Goal: Transaction & Acquisition: Book appointment/travel/reservation

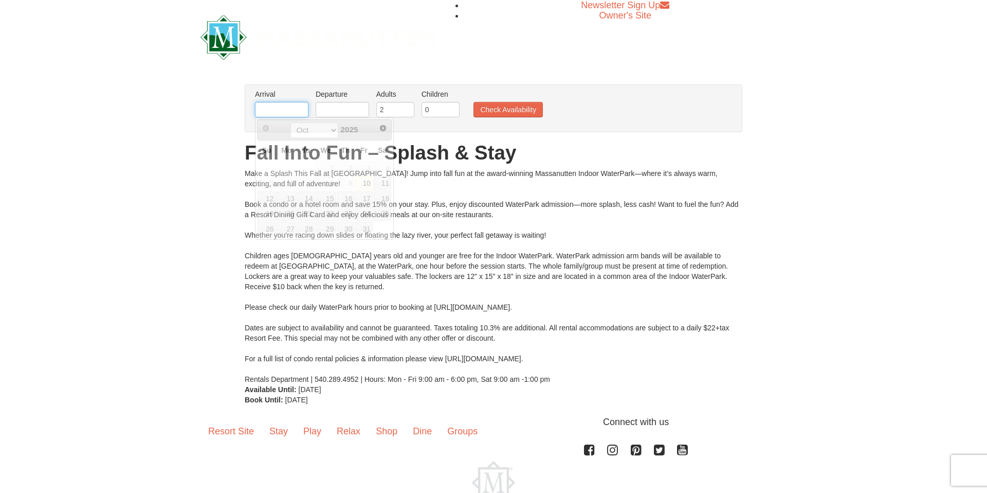
click at [281, 112] on input "text" at bounding box center [281, 109] width 53 height 15
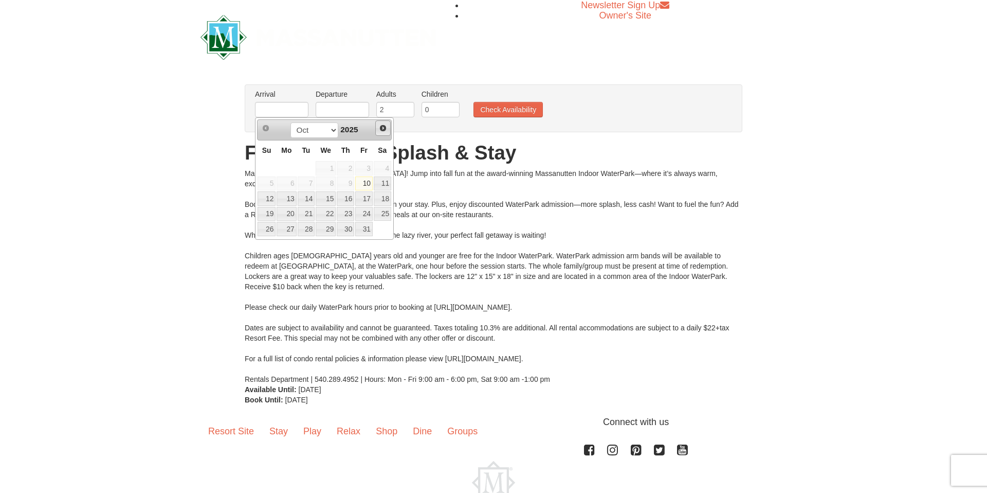
click at [383, 127] on span "Next" at bounding box center [383, 128] width 8 height 8
click at [272, 231] on link "23" at bounding box center [267, 229] width 18 height 14
type input "[DATE]"
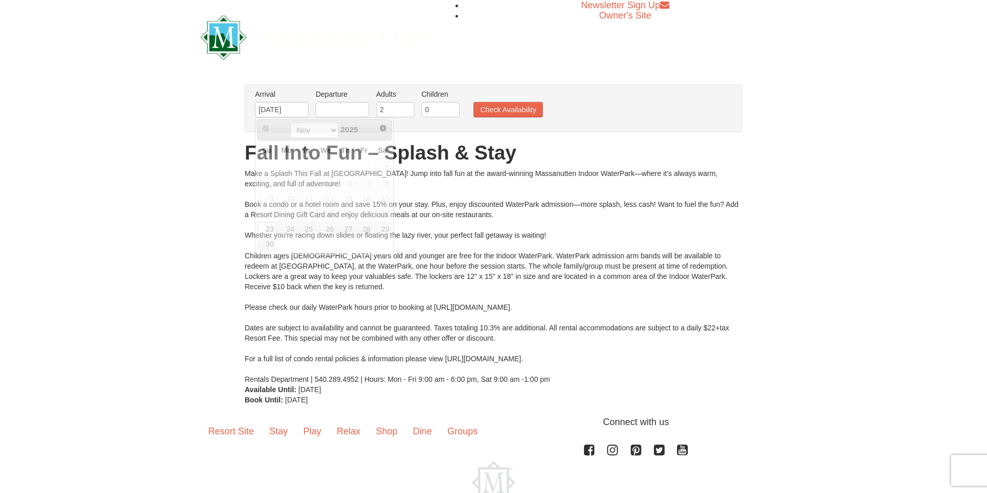
scroll to position [2, 0]
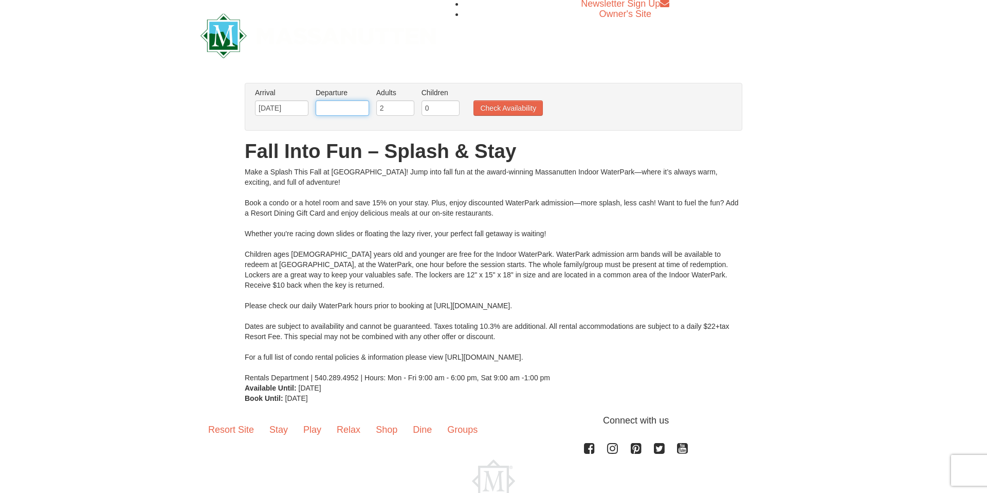
click at [347, 105] on input "text" at bounding box center [342, 107] width 53 height 15
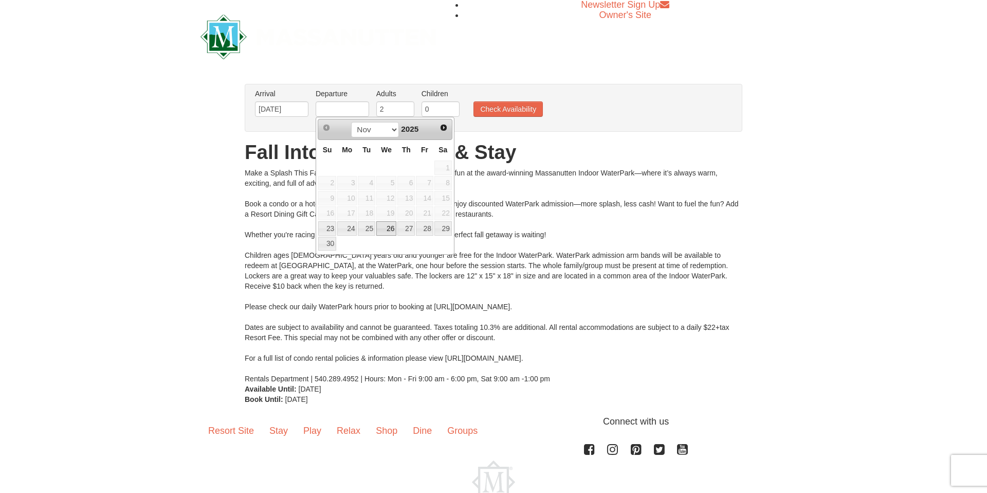
click at [389, 232] on link "26" at bounding box center [386, 228] width 20 height 14
type input "[DATE]"
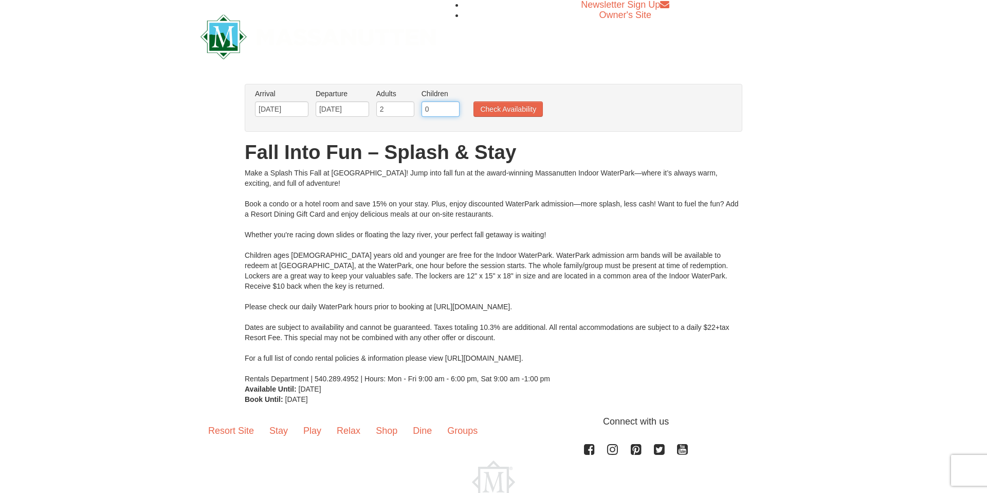
click at [436, 109] on input "0" at bounding box center [441, 108] width 38 height 15
click at [451, 106] on input "1" at bounding box center [441, 108] width 38 height 15
type input "2"
click at [451, 106] on input "2" at bounding box center [441, 108] width 38 height 15
click at [516, 106] on button "Check Availability" at bounding box center [508, 108] width 69 height 15
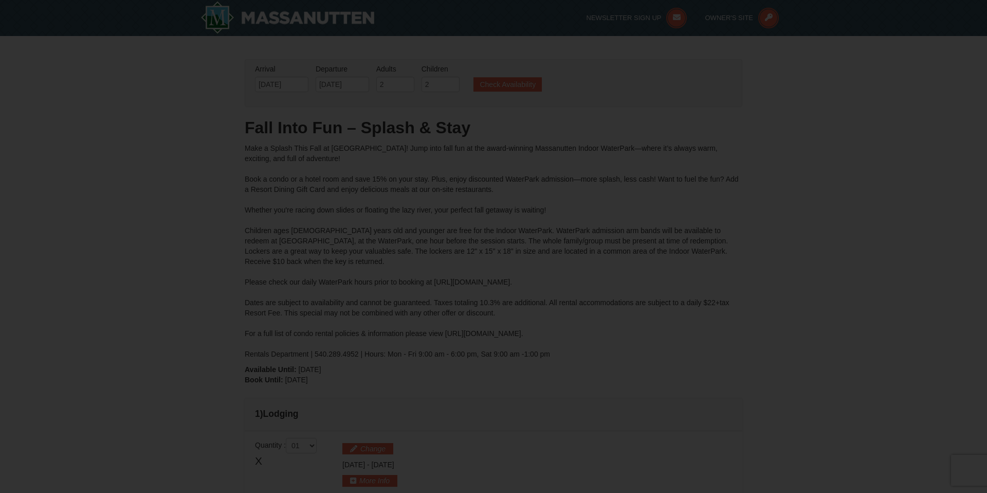
type input "[DATE]"
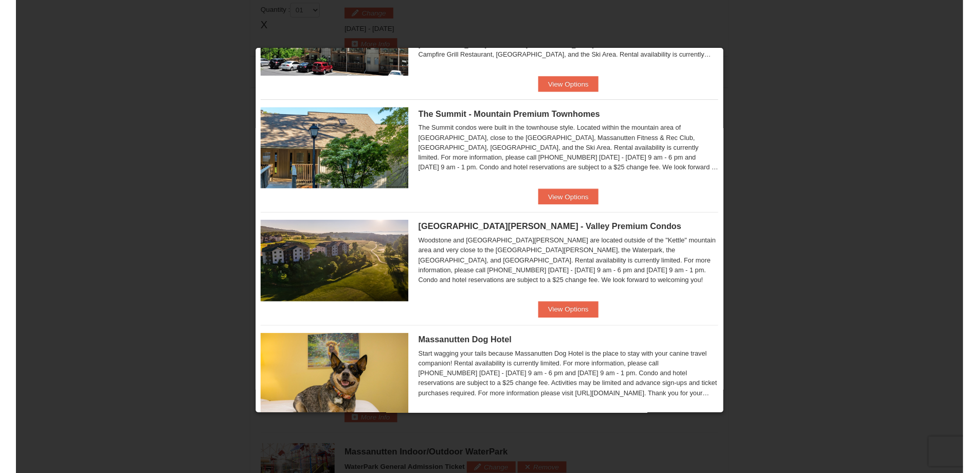
scroll to position [366, 0]
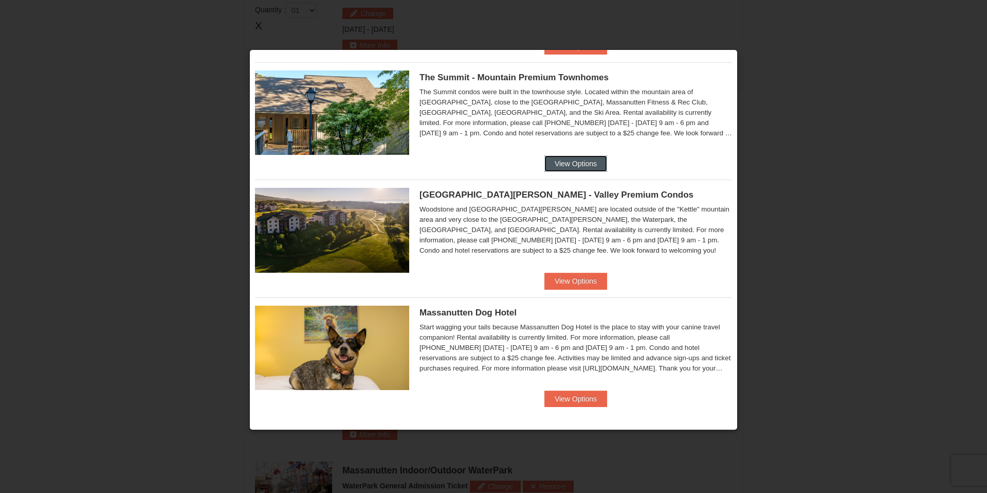
click at [566, 164] on button "View Options" at bounding box center [576, 163] width 63 height 16
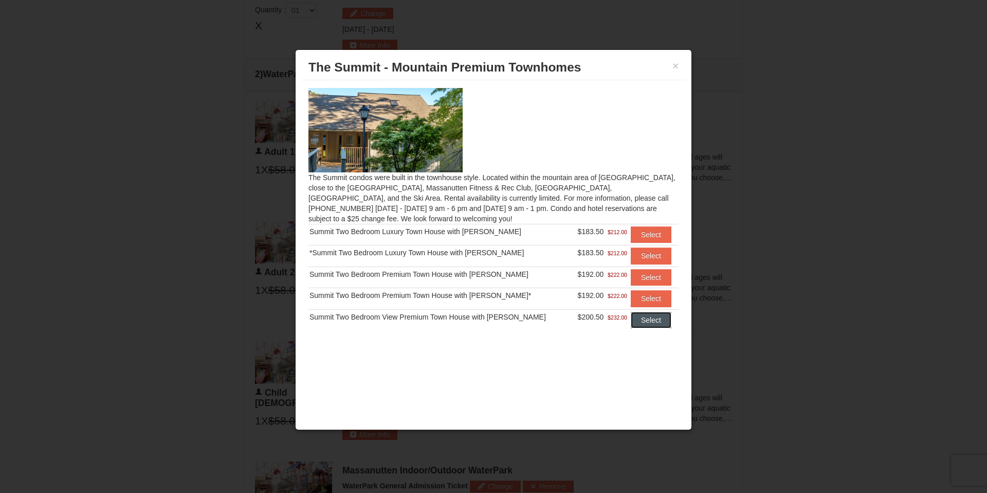
click at [639, 315] on button "Select" at bounding box center [651, 320] width 41 height 16
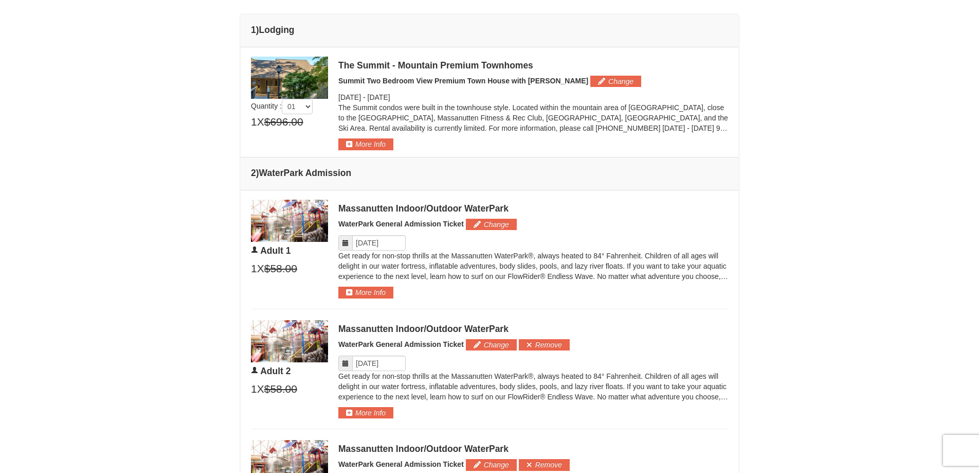
scroll to position [0, 0]
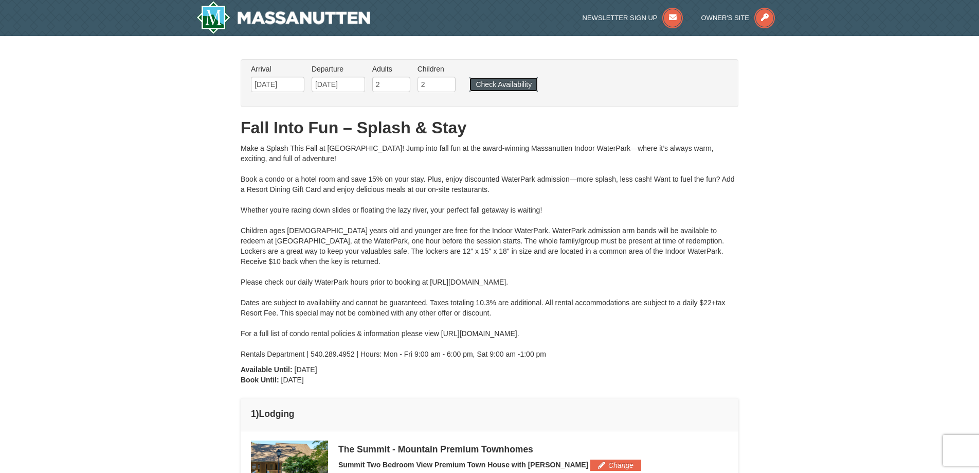
click at [510, 86] on button "Check Availability" at bounding box center [504, 84] width 68 height 14
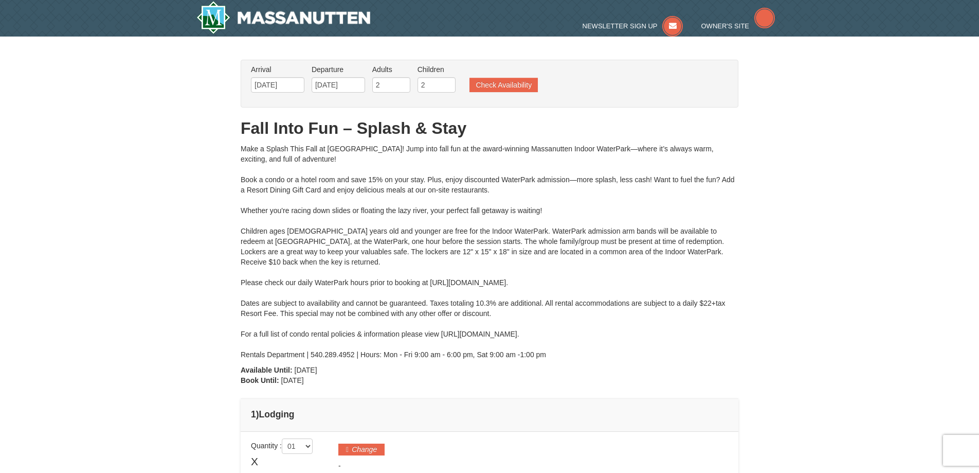
type input "[DATE]"
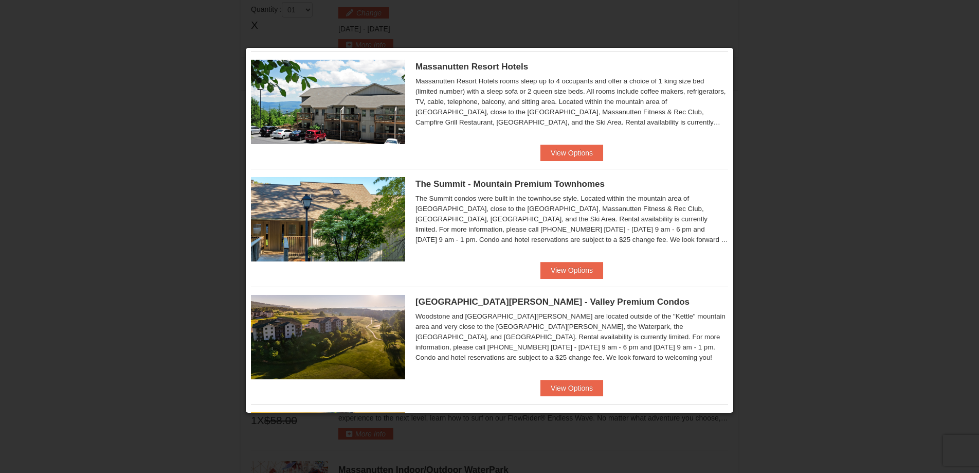
scroll to position [256, 0]
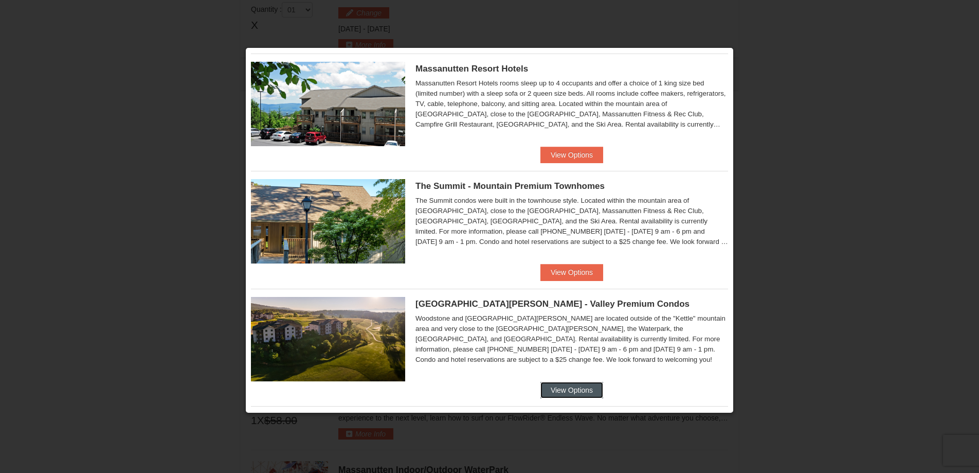
click at [573, 387] on button "View Options" at bounding box center [572, 390] width 63 height 16
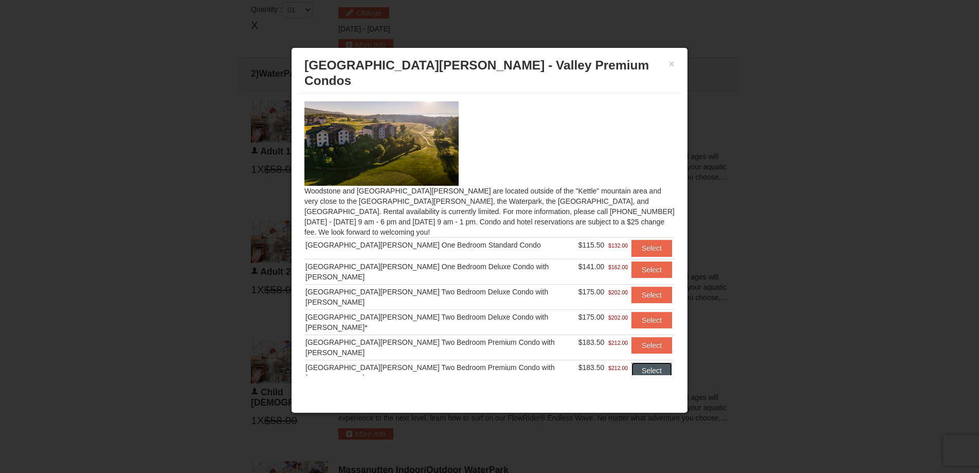
click at [637, 362] on button "Select" at bounding box center [652, 370] width 41 height 16
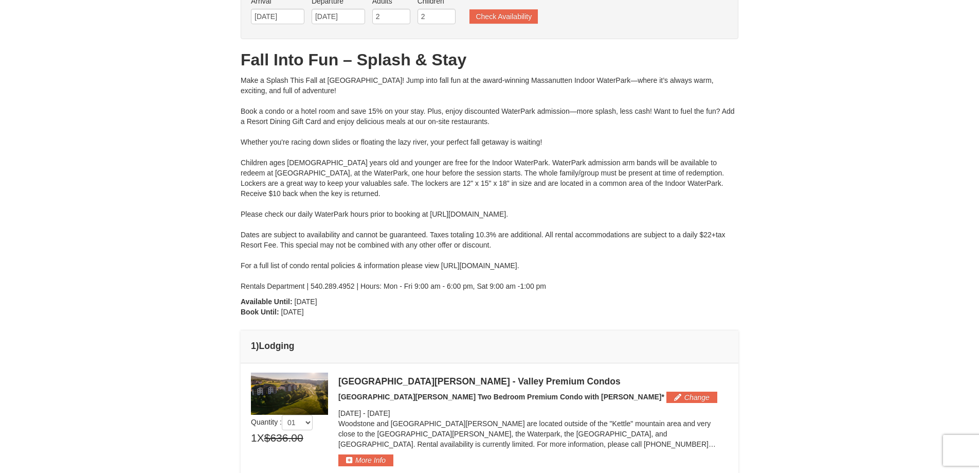
scroll to position [0, 0]
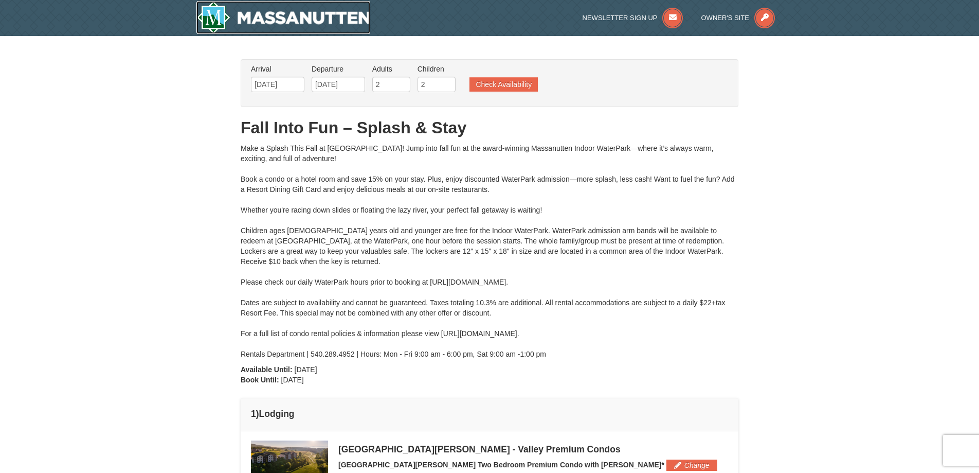
click at [222, 16] on img at bounding box center [283, 17] width 174 height 33
